Goal: Find specific page/section: Find specific page/section

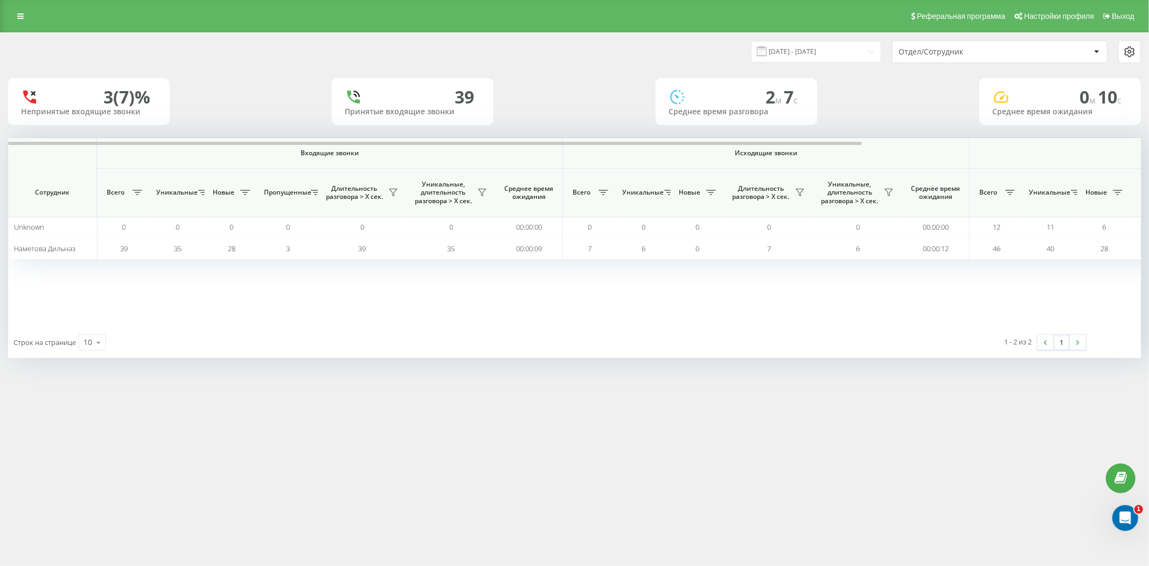
drag, startPoint x: 0, startPoint y: 0, endPoint x: 8, endPoint y: 23, distance: 23.9
click at [8, 23] on div "Реферальная программа Настройки профиля Выход" at bounding box center [574, 16] width 1149 height 32
click at [11, 20] on link at bounding box center [20, 16] width 19 height 15
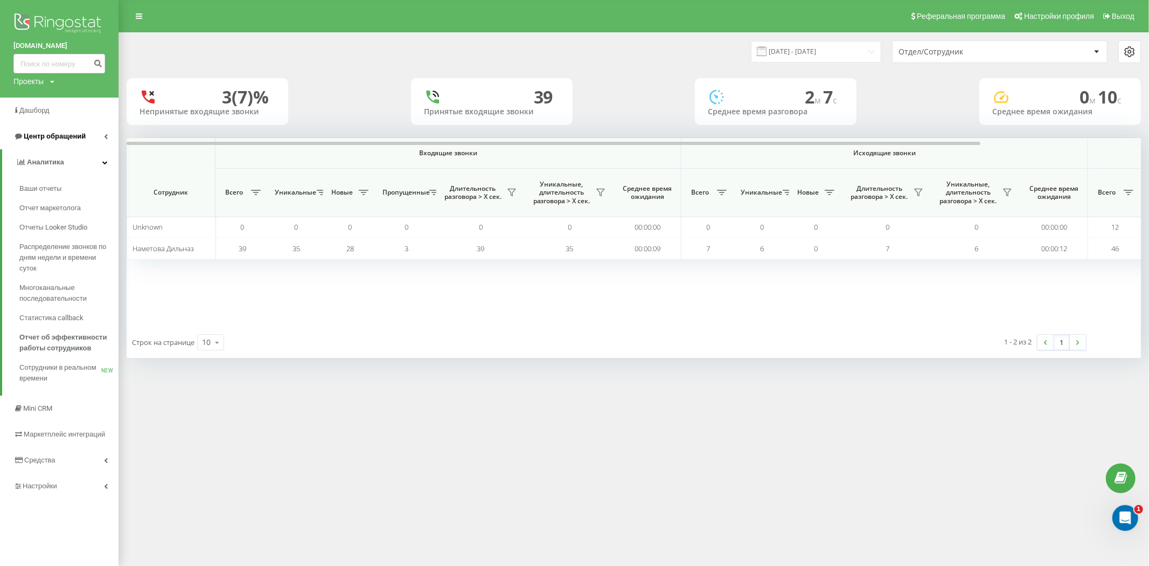
click at [52, 136] on span "Центр обращений" at bounding box center [55, 136] width 62 height 8
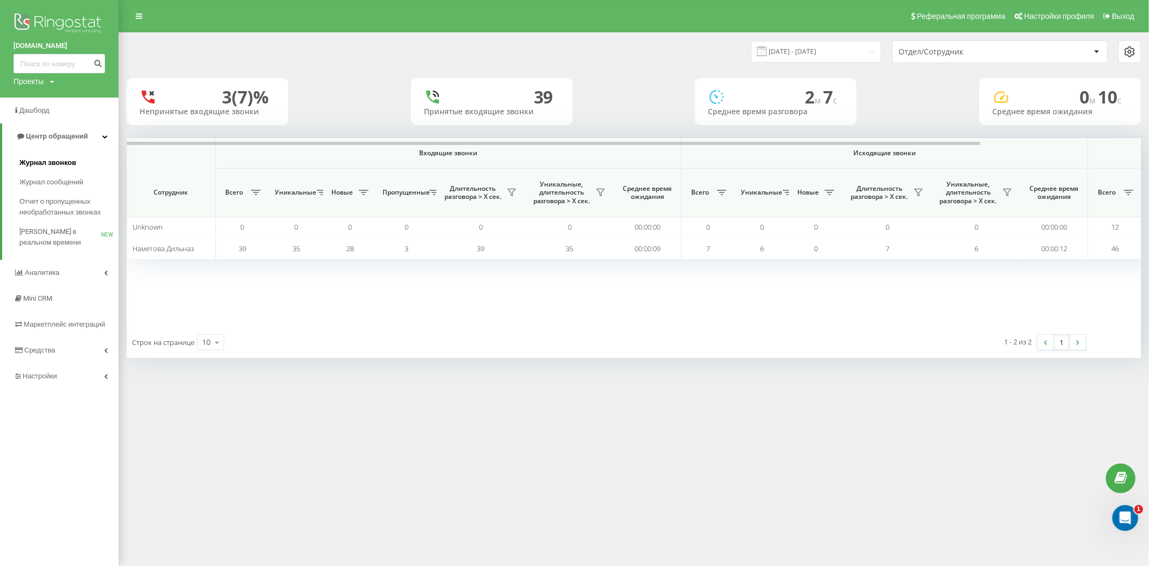
click at [61, 161] on span "Журнал звонков" at bounding box center [47, 162] width 57 height 11
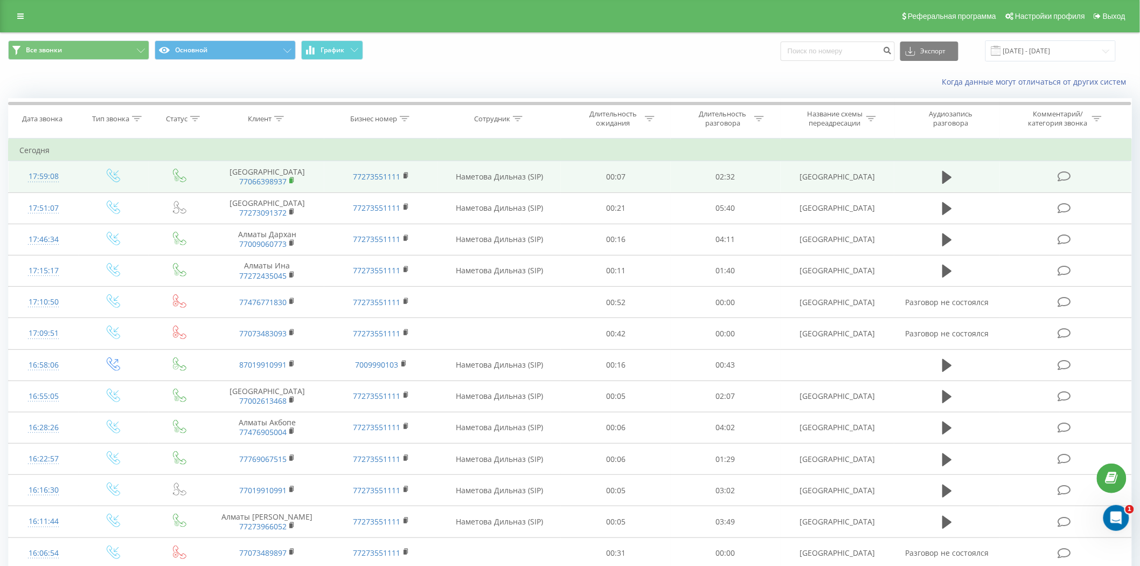
click at [291, 181] on rect at bounding box center [290, 180] width 3 height 5
